Goal: Task Accomplishment & Management: Manage account settings

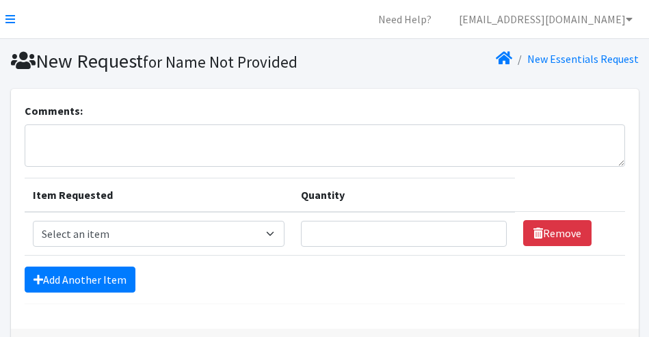
click at [9, 85] on section "New Request for Name Not Provided New Essentials Request" at bounding box center [324, 64] width 649 height 50
click at [556, 18] on link "[EMAIL_ADDRESS][DOMAIN_NAME]" at bounding box center [546, 18] width 196 height 27
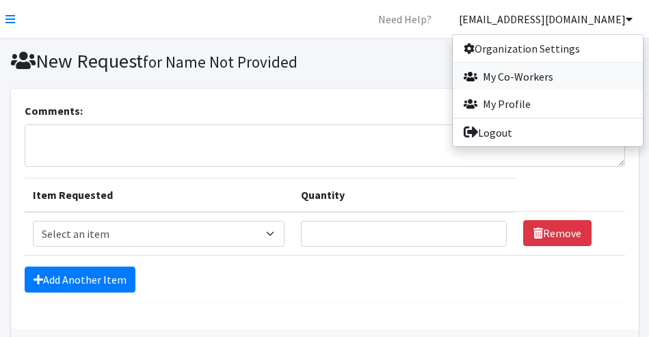
click at [517, 76] on link "My Co-Workers" at bounding box center [548, 76] width 190 height 27
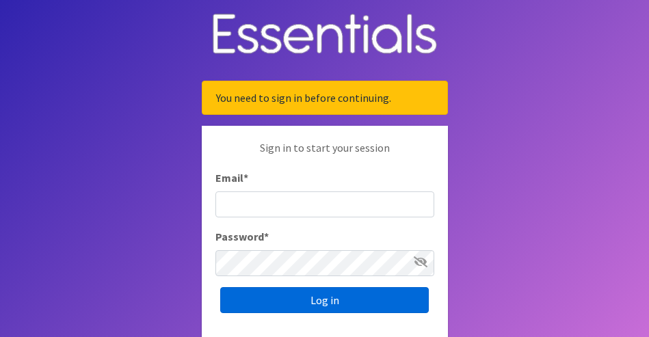
type input "[EMAIL_ADDRESS][DOMAIN_NAME]"
click at [268, 302] on input "Log in" at bounding box center [324, 300] width 209 height 26
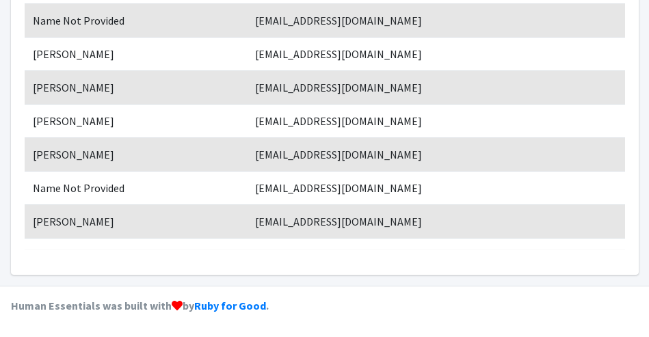
scroll to position [243, 0]
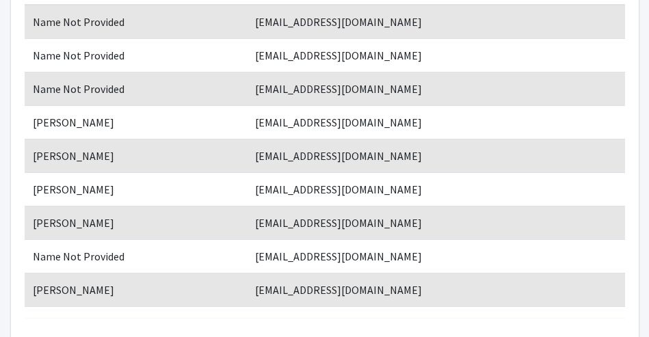
click at [95, 254] on td "Name Not Provided" at bounding box center [136, 257] width 223 height 34
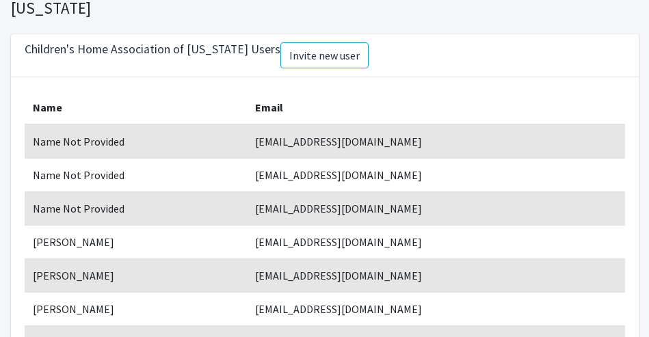
scroll to position [0, 0]
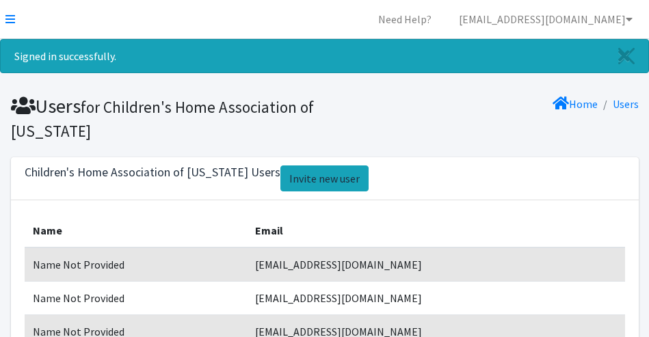
click at [281, 181] on link "Invite new user" at bounding box center [325, 179] width 88 height 26
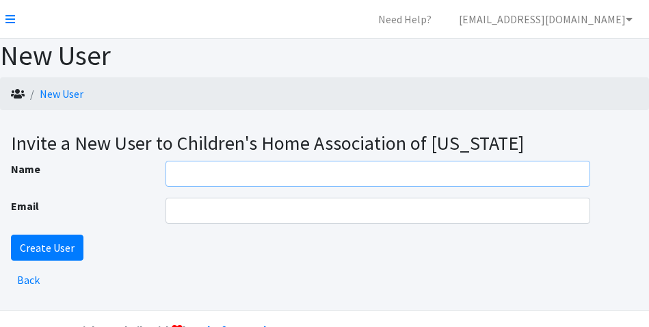
click at [208, 174] on input "Name" at bounding box center [378, 174] width 425 height 26
type input "courtney moore"
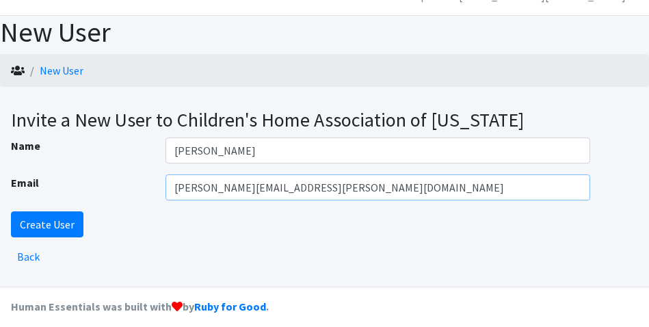
scroll to position [34, 0]
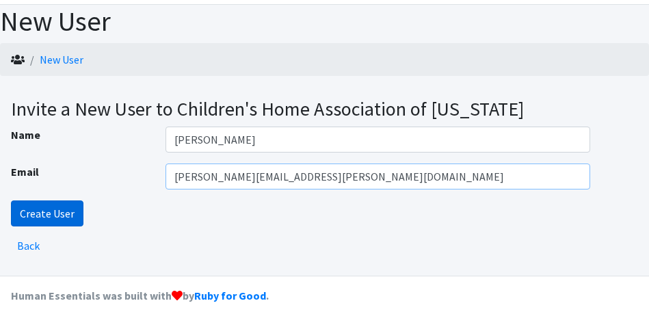
type input "courtney.moore@chail.org"
click at [70, 214] on input "Create User" at bounding box center [47, 213] width 73 height 26
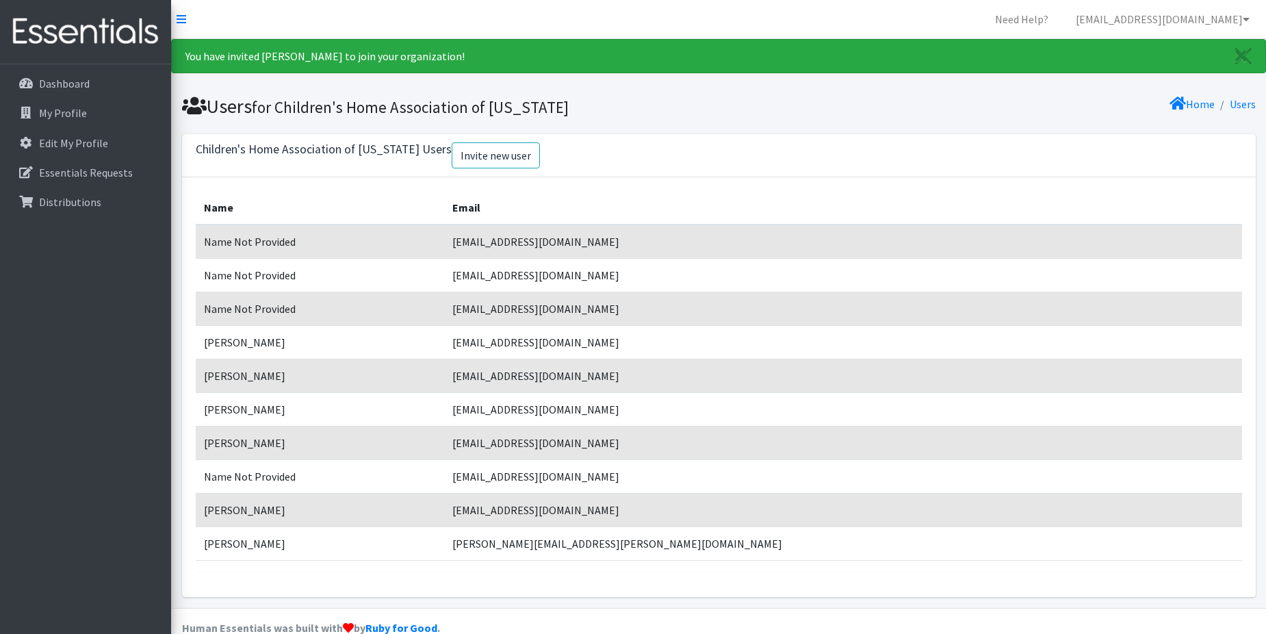
click at [125, 337] on div "Dashboard My Profile Edit My Profile Essentials Requests Distributions" at bounding box center [85, 361] width 171 height 595
click at [75, 83] on p "Dashboard" at bounding box center [64, 84] width 51 height 14
